Goal: Information Seeking & Learning: Find specific fact

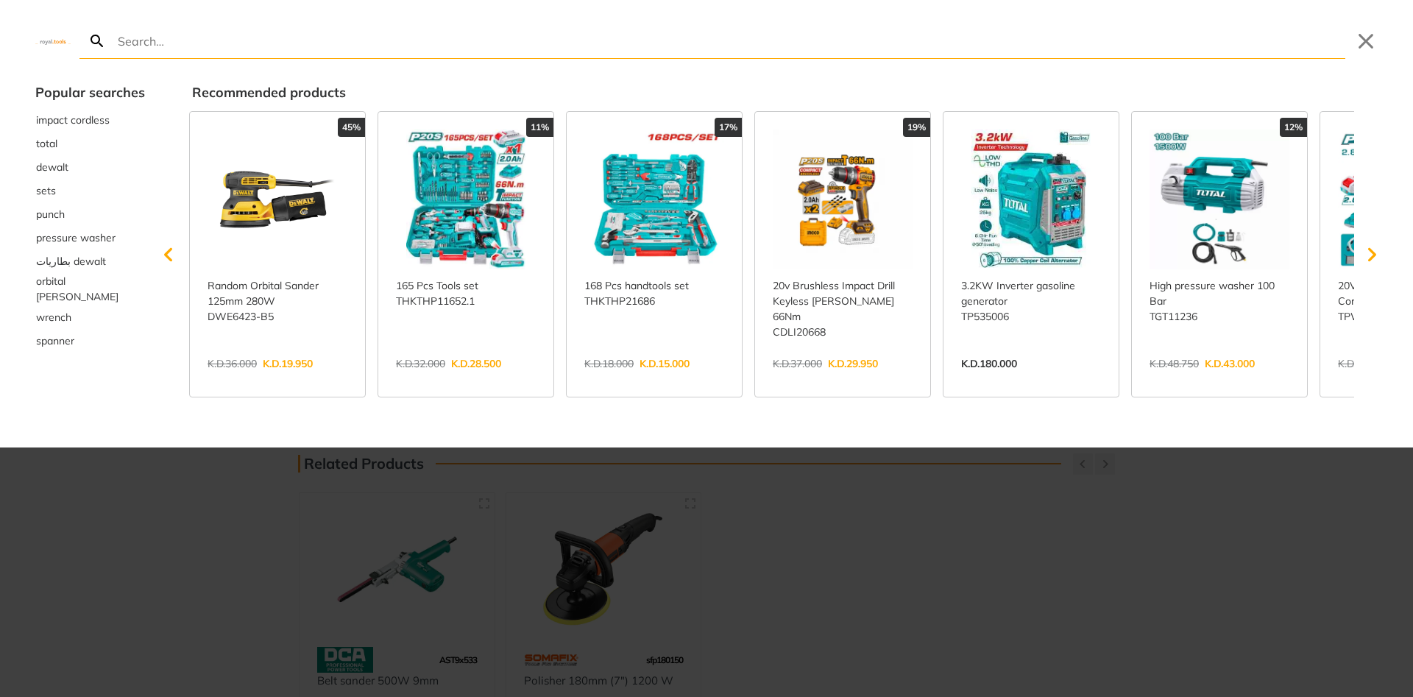
type input "Polisher Machine"
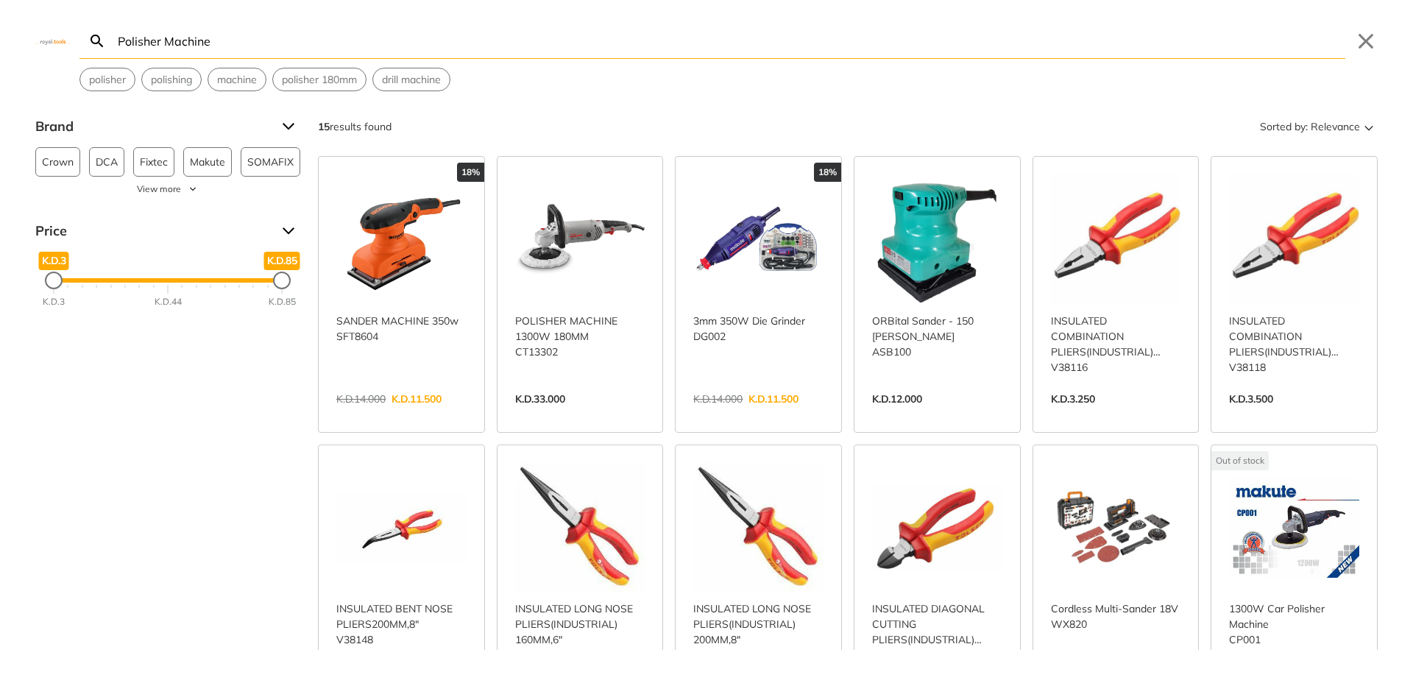
click at [200, 36] on input "Polisher Machine" at bounding box center [730, 41] width 1231 height 35
click at [104, 72] on span "polisher" at bounding box center [107, 79] width 37 height 15
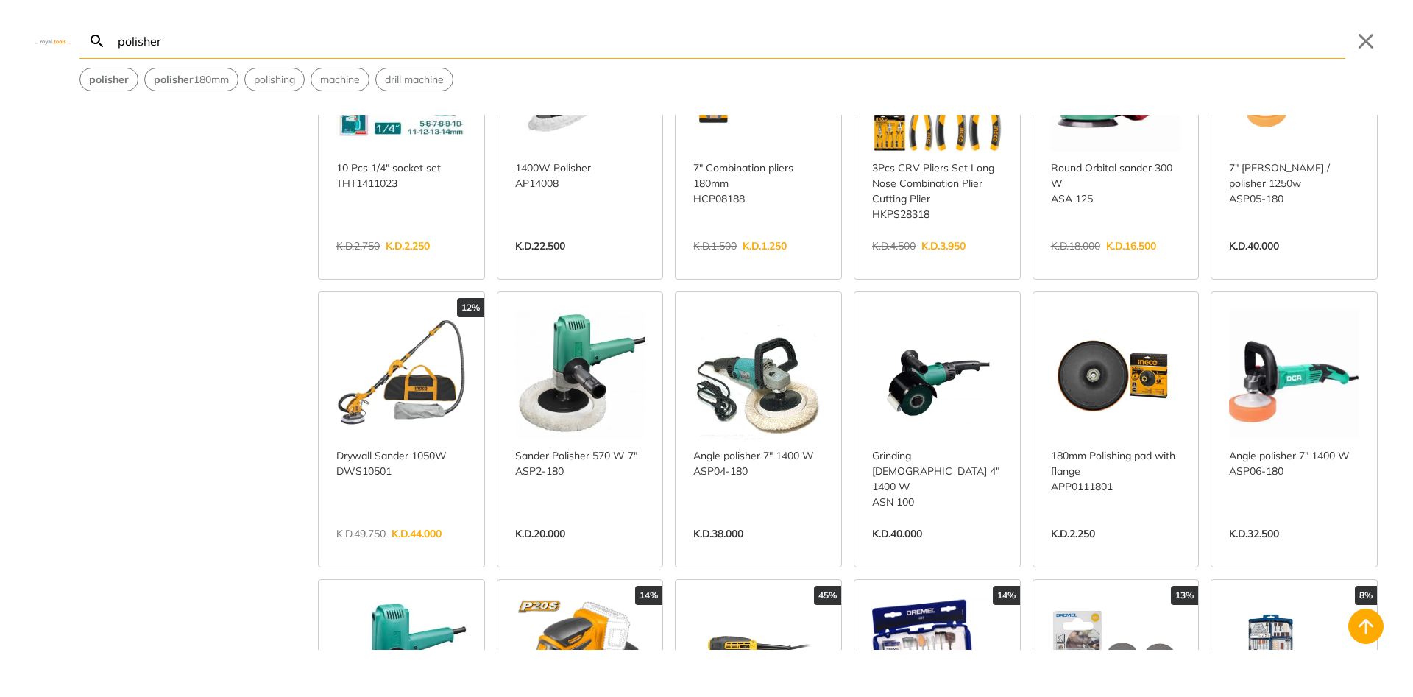
scroll to position [1148, 0]
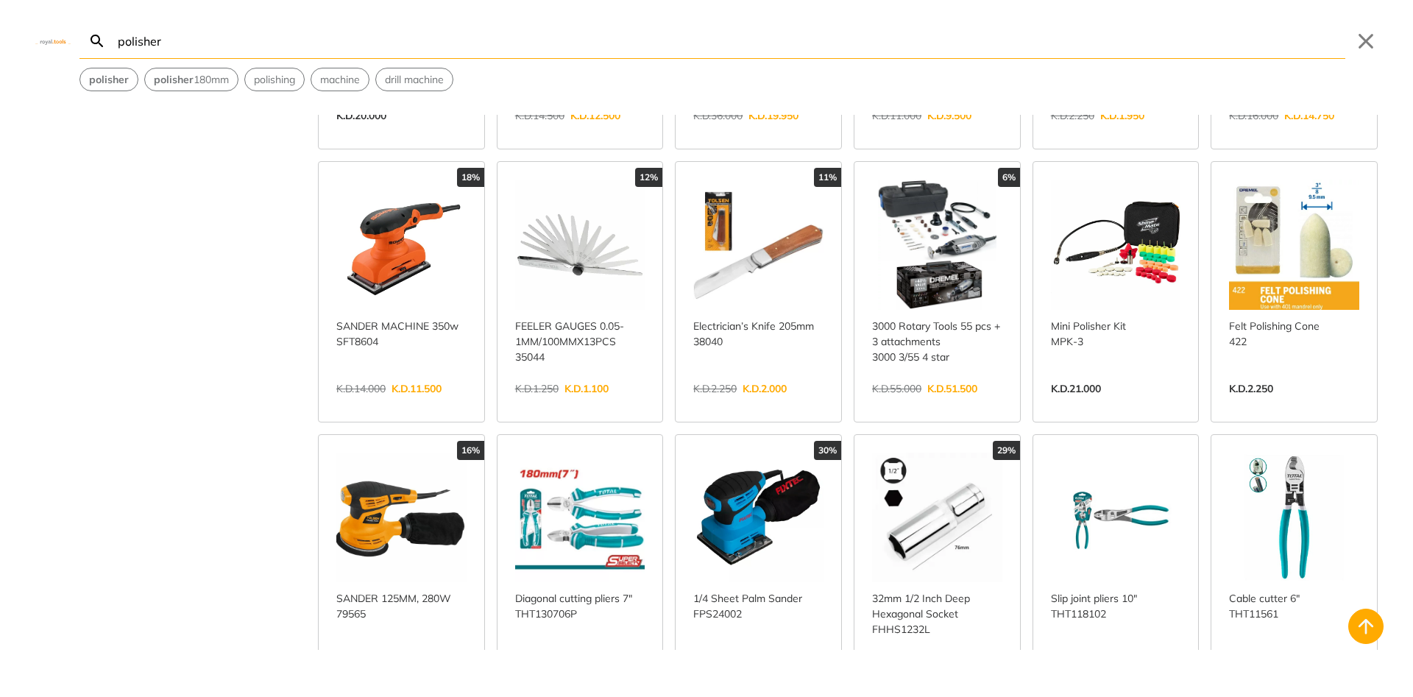
scroll to position [2208, 0]
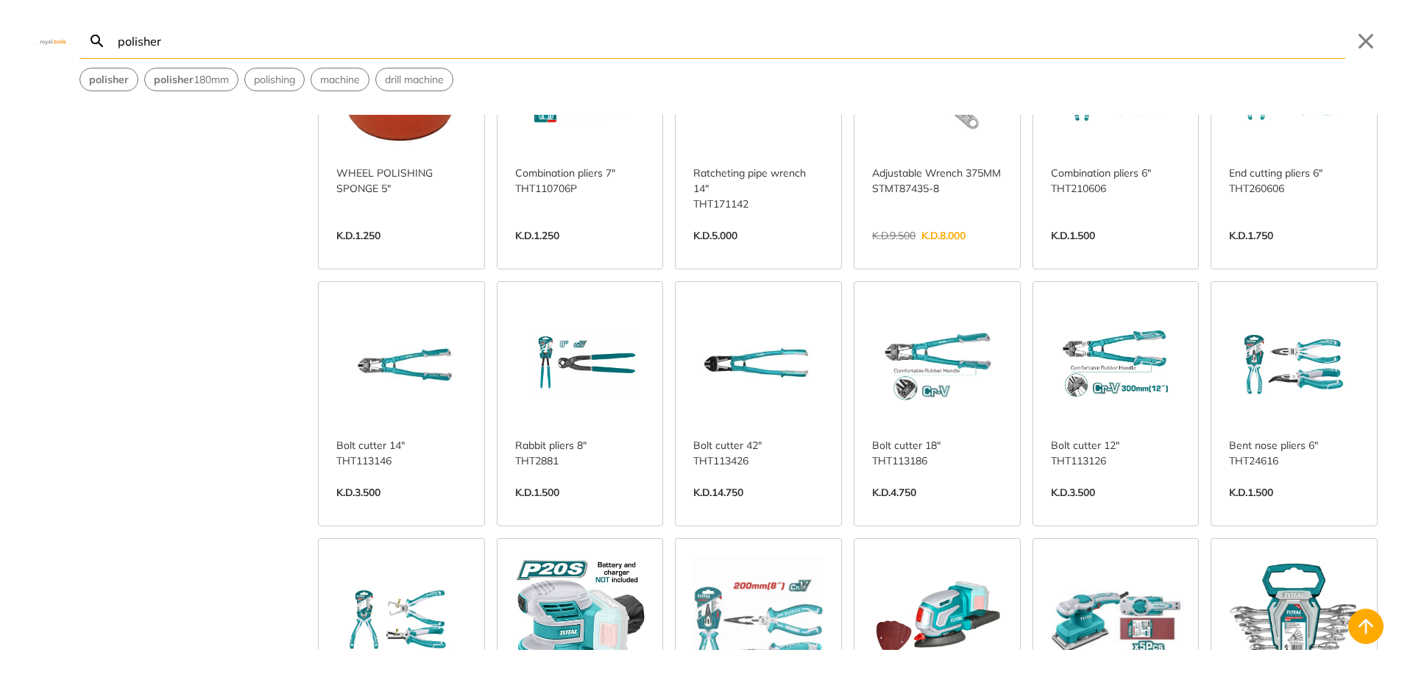
scroll to position [3179, 0]
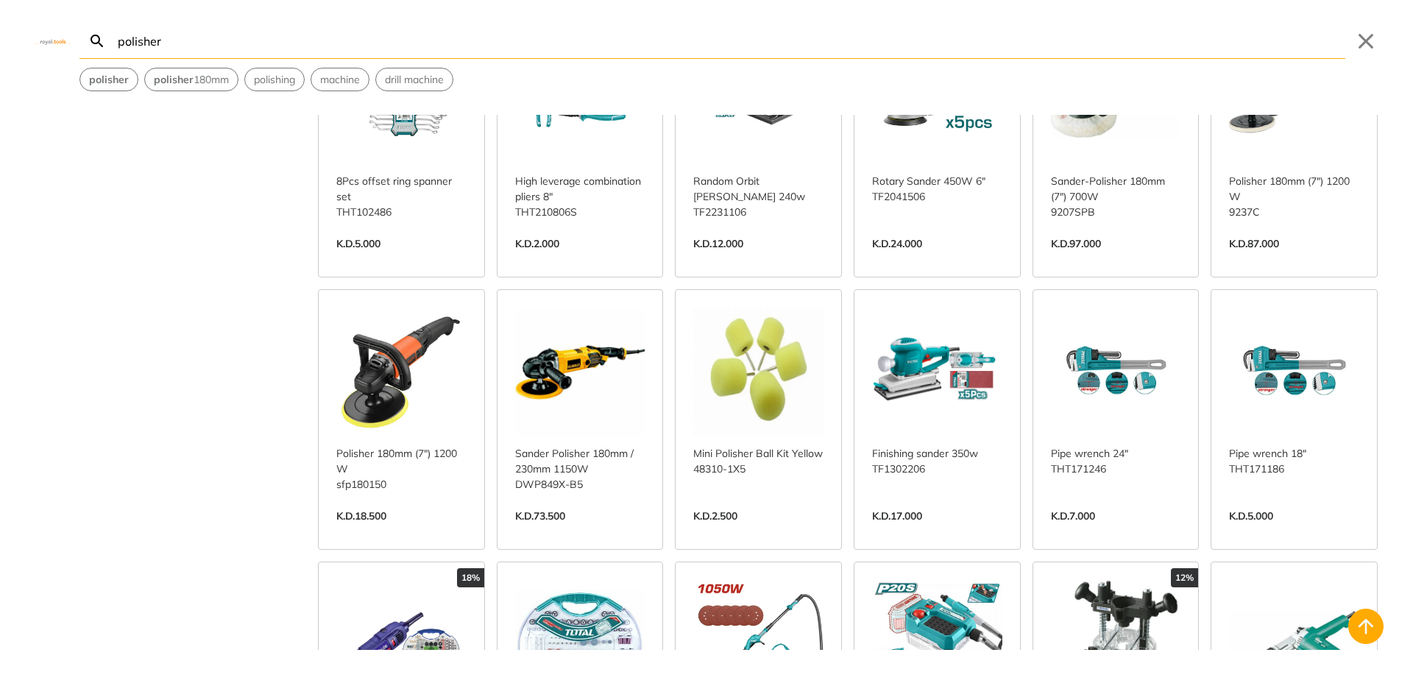
scroll to position [3268, 0]
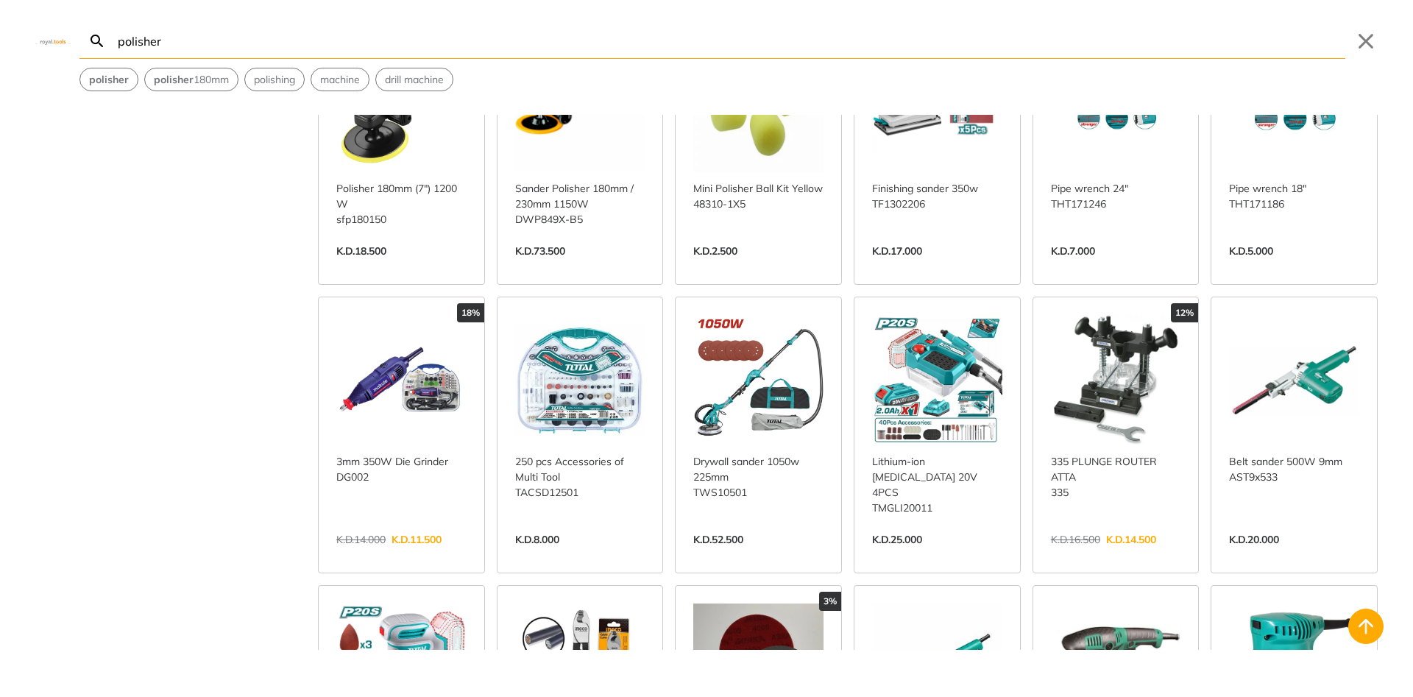
scroll to position [2915, 0]
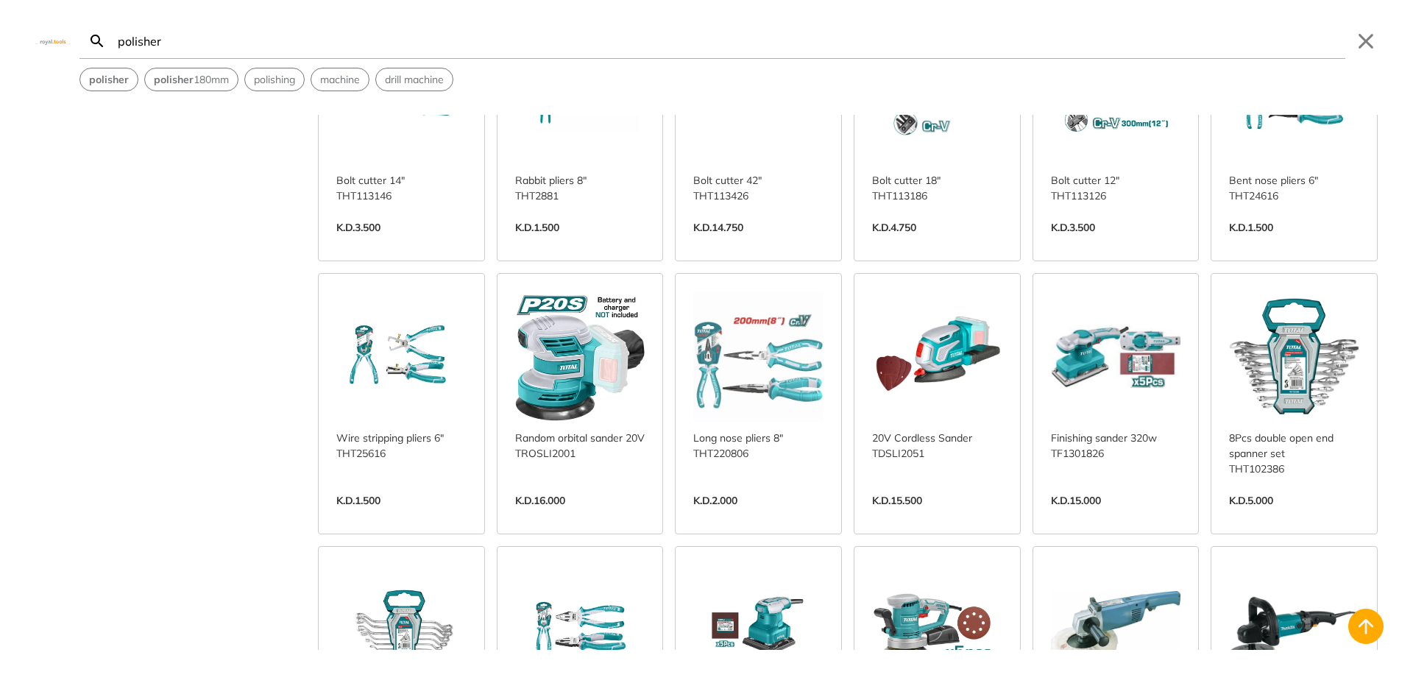
click at [158, 35] on input "polisher" at bounding box center [730, 41] width 1231 height 35
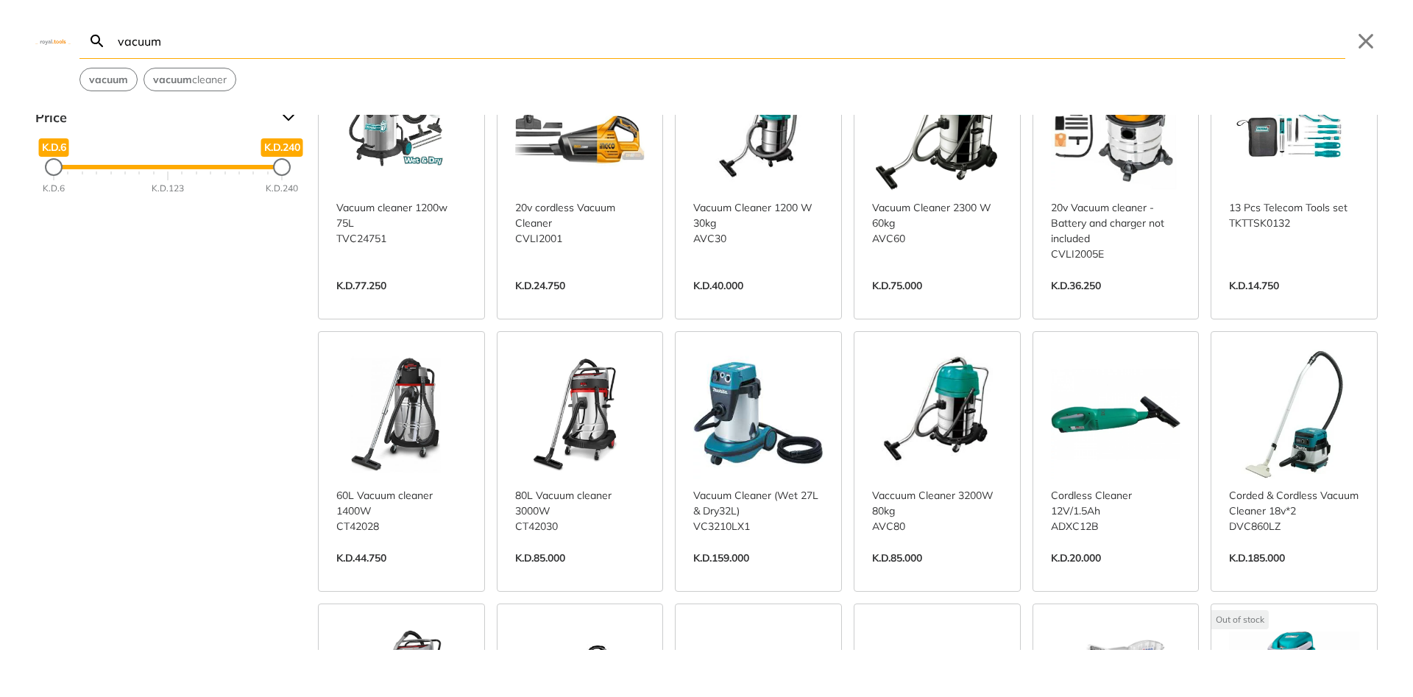
scroll to position [442, 0]
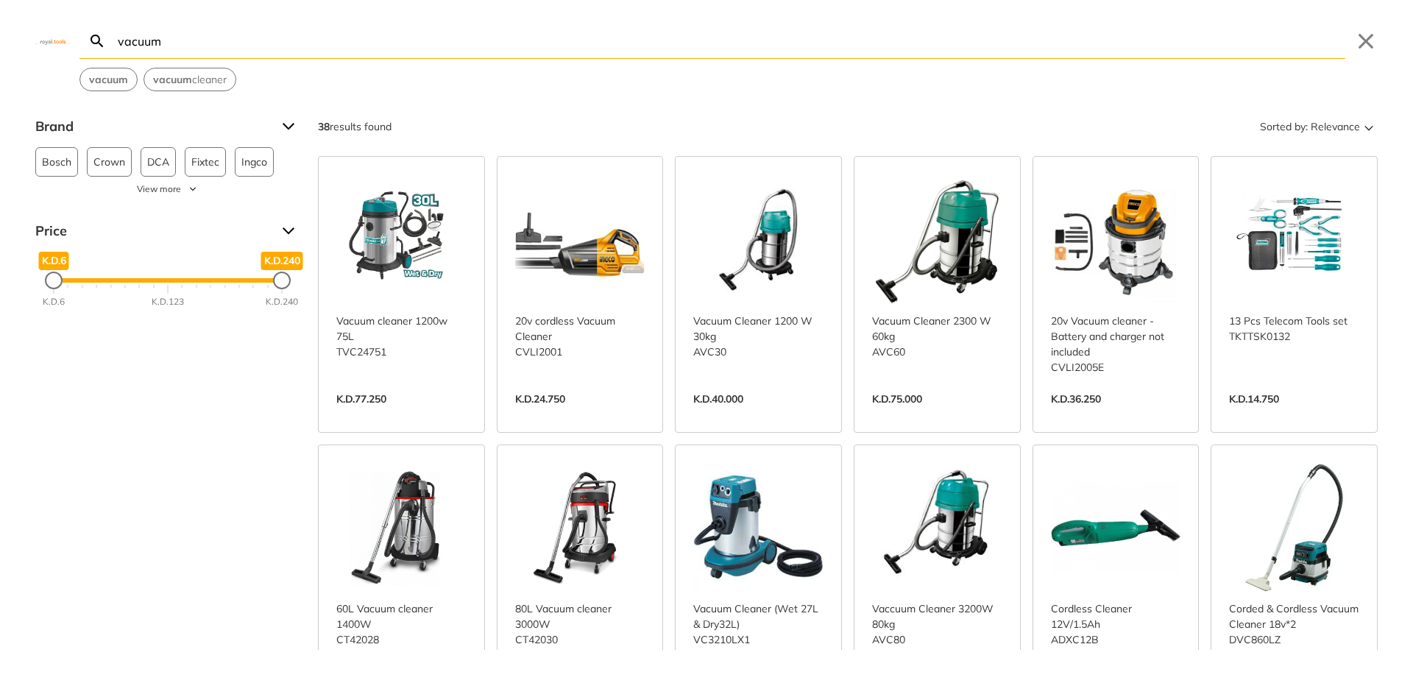
click at [186, 42] on input "vacuum" at bounding box center [730, 41] width 1231 height 35
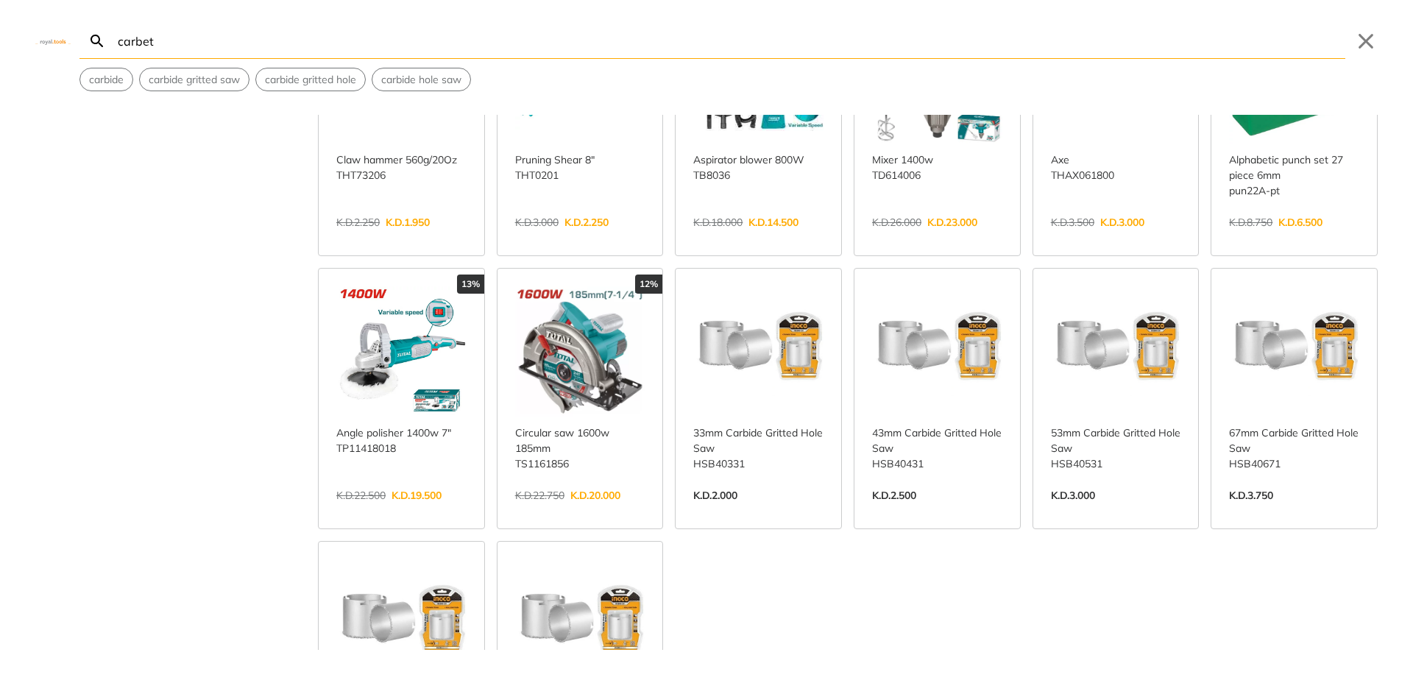
scroll to position [442, 0]
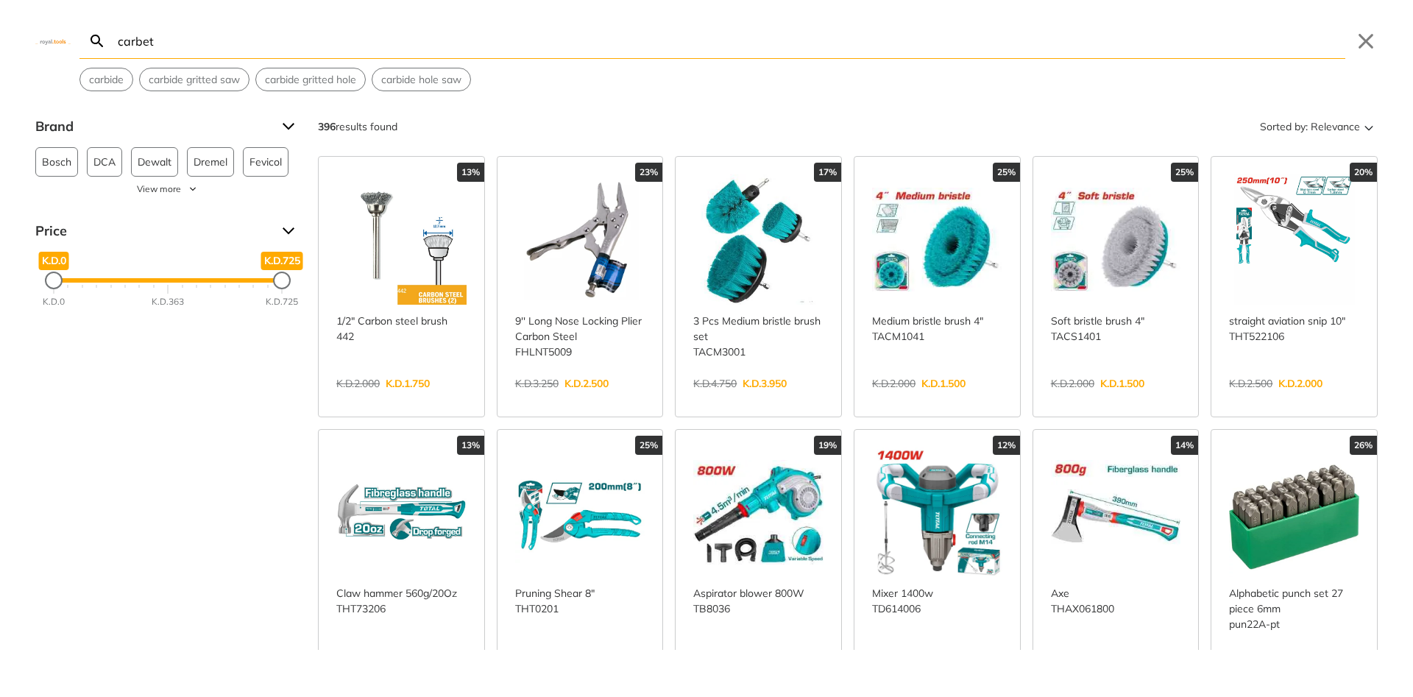
click at [134, 47] on input "carbet" at bounding box center [730, 41] width 1231 height 35
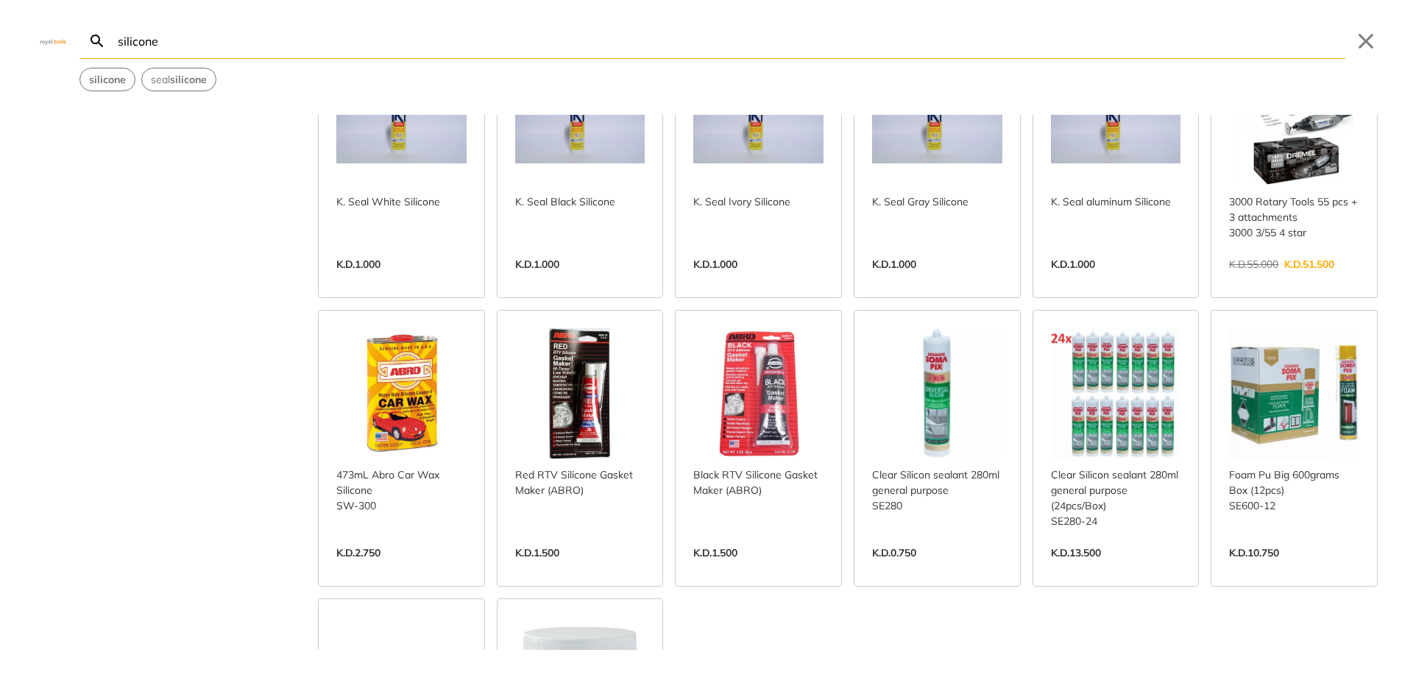
scroll to position [618, 0]
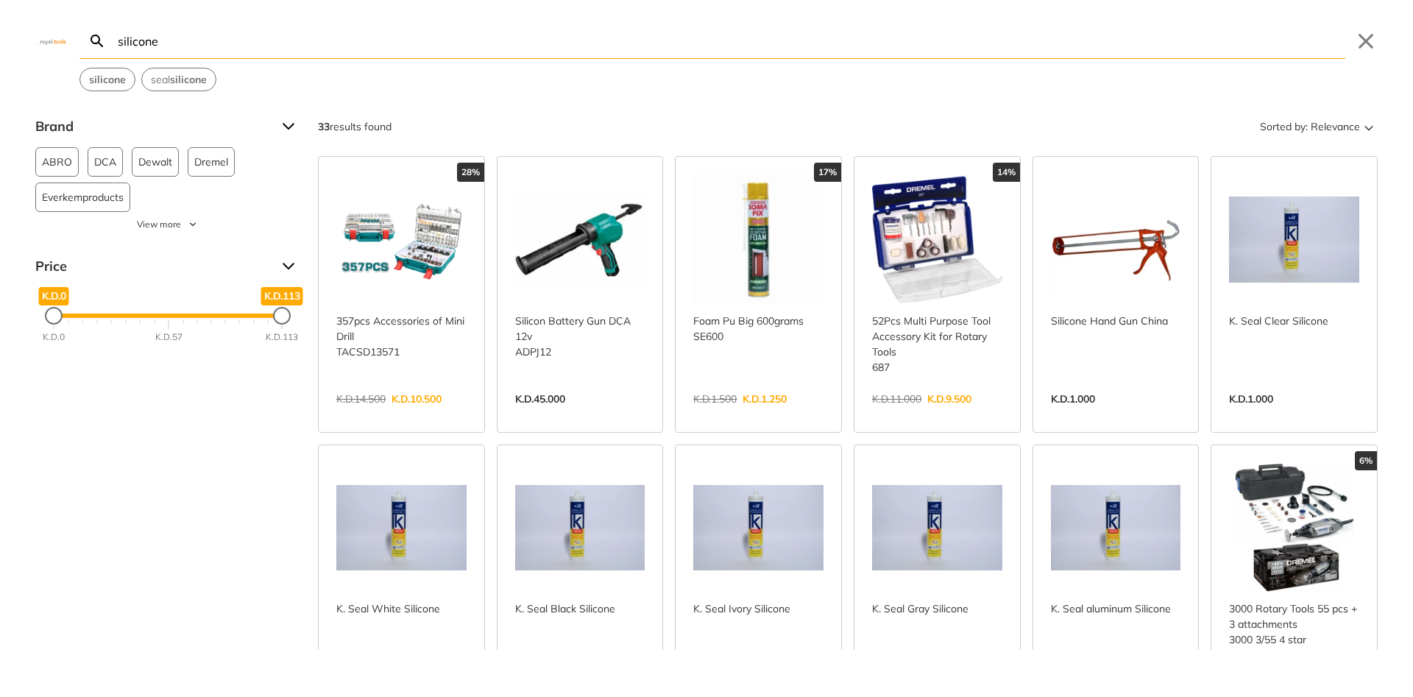
type input "silicone"
